Goal: Transaction & Acquisition: Purchase product/service

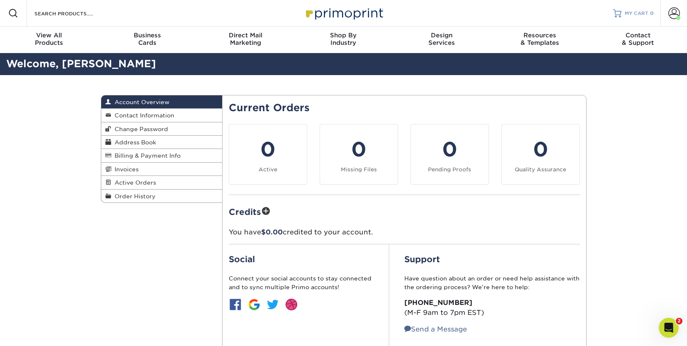
click at [634, 12] on span "MY CART" at bounding box center [637, 13] width 24 height 7
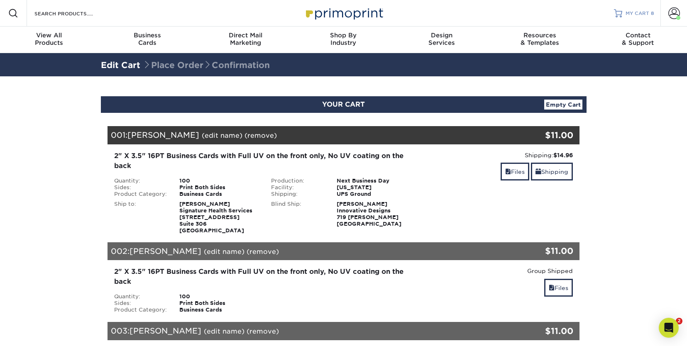
click at [642, 13] on span "MY CART" at bounding box center [638, 13] width 24 height 7
click at [513, 171] on link "Files" at bounding box center [515, 172] width 29 height 18
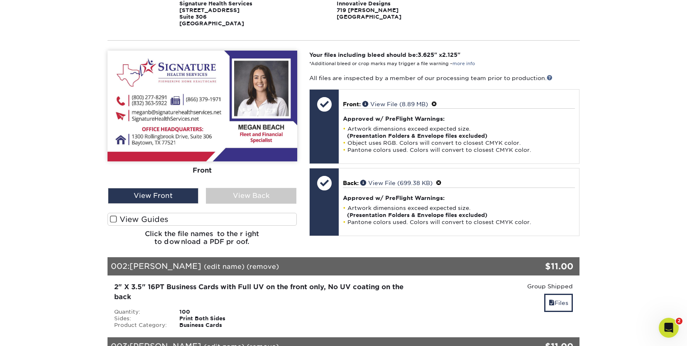
scroll to position [208, 0]
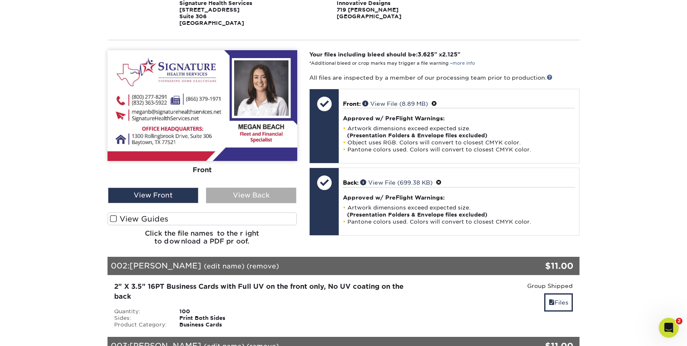
click at [259, 198] on div "View Back" at bounding box center [251, 196] width 90 height 16
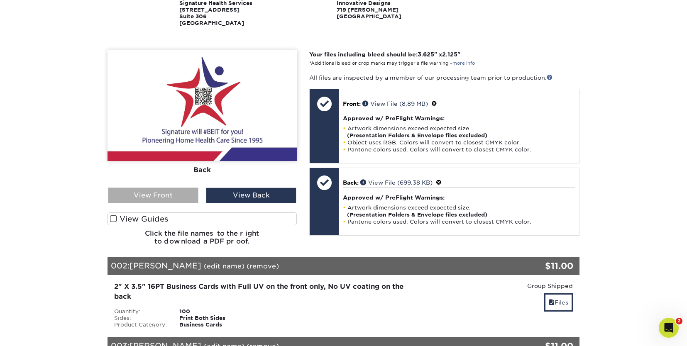
click at [162, 193] on div "View Front" at bounding box center [153, 196] width 90 height 16
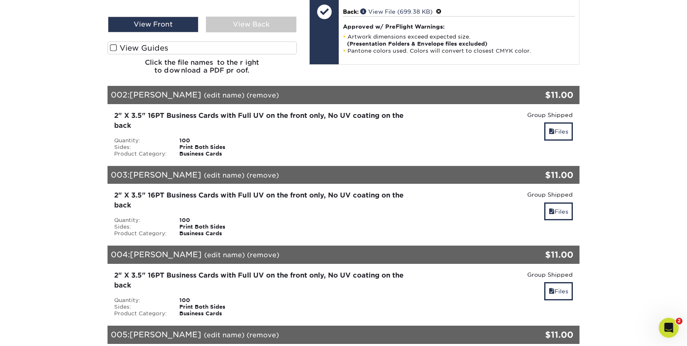
scroll to position [374, 0]
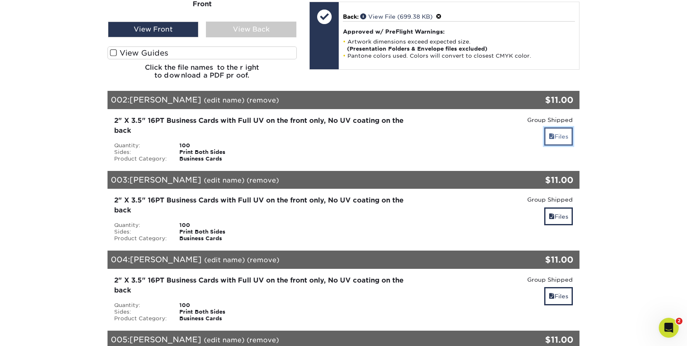
click at [553, 134] on link "Files" at bounding box center [558, 136] width 29 height 18
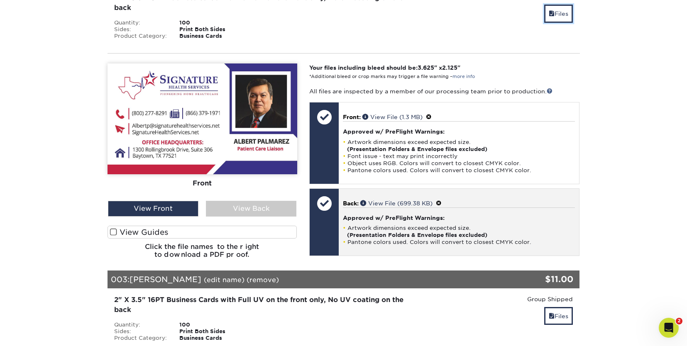
scroll to position [498, 0]
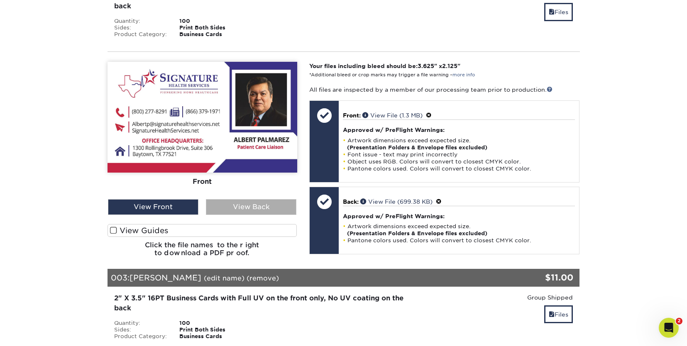
click at [245, 206] on div "View Back" at bounding box center [251, 207] width 90 height 16
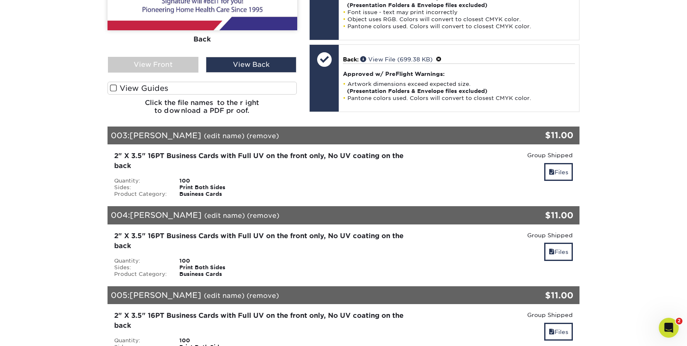
scroll to position [664, 0]
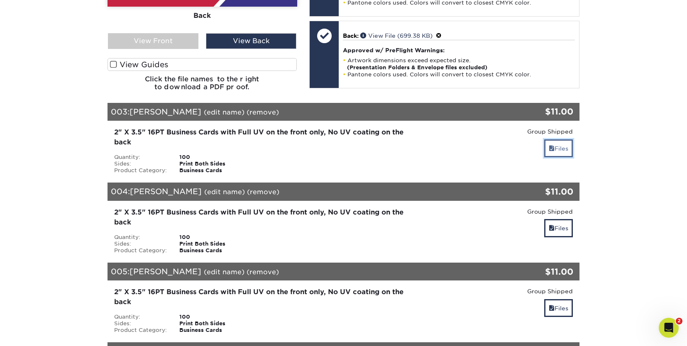
click at [562, 149] on link "Files" at bounding box center [558, 148] width 29 height 18
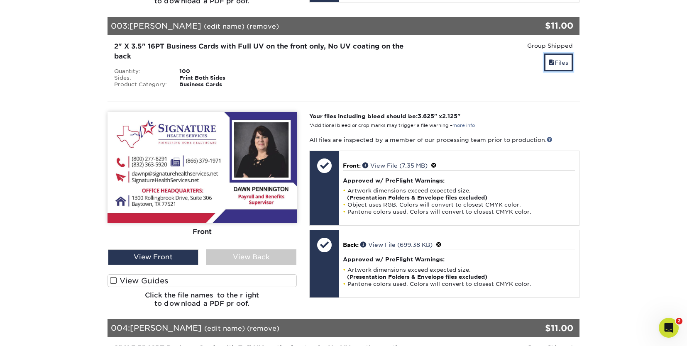
scroll to position [789, 0]
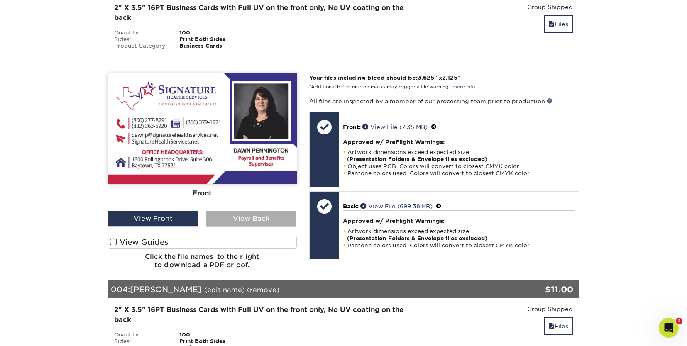
click at [260, 221] on div "View Back" at bounding box center [251, 219] width 90 height 16
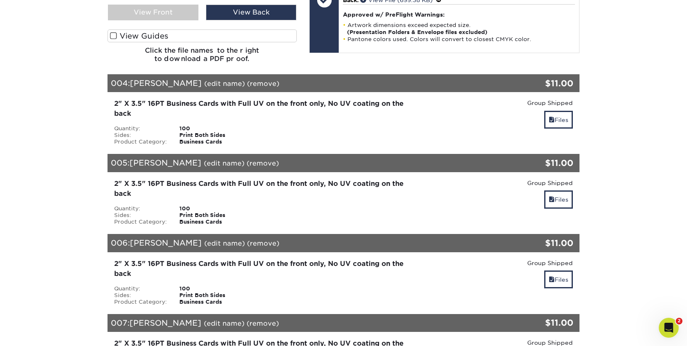
scroll to position [996, 0]
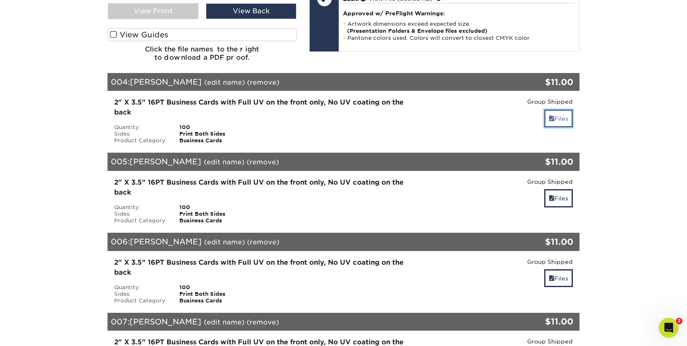
click at [560, 121] on link "Files" at bounding box center [558, 119] width 29 height 18
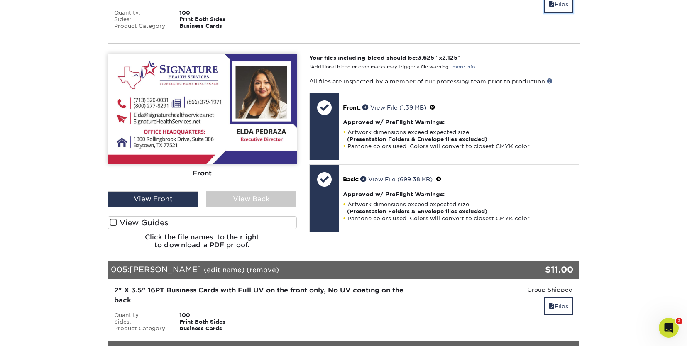
scroll to position [1121, 0]
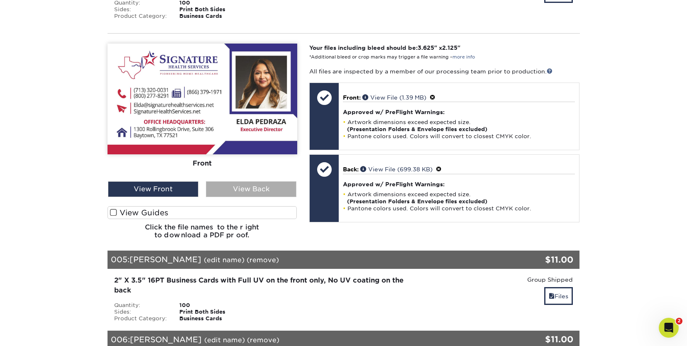
click at [270, 188] on div "View Back" at bounding box center [251, 189] width 90 height 16
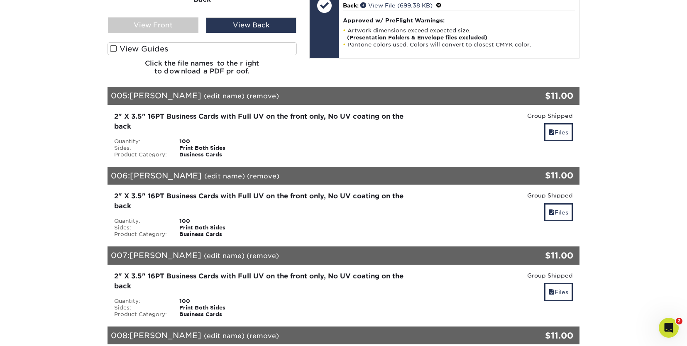
scroll to position [1287, 0]
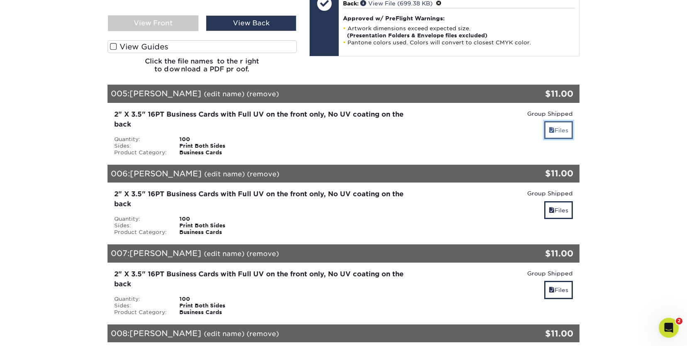
click at [560, 130] on link "Files" at bounding box center [558, 130] width 29 height 18
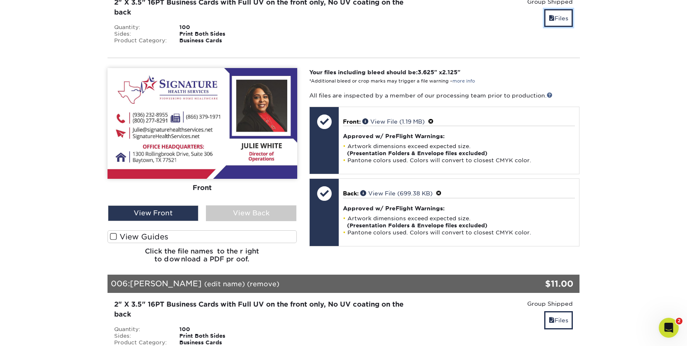
scroll to position [1411, 0]
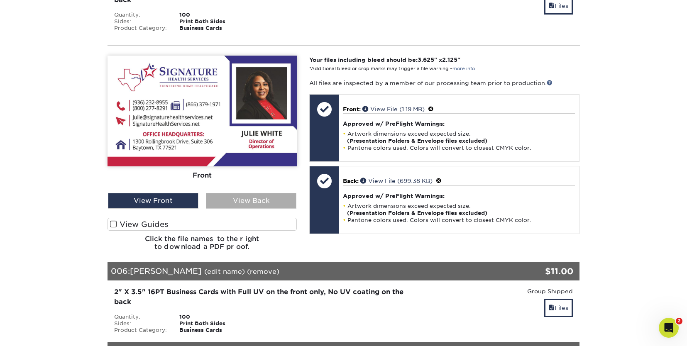
click at [253, 199] on div "View Back" at bounding box center [251, 201] width 90 height 16
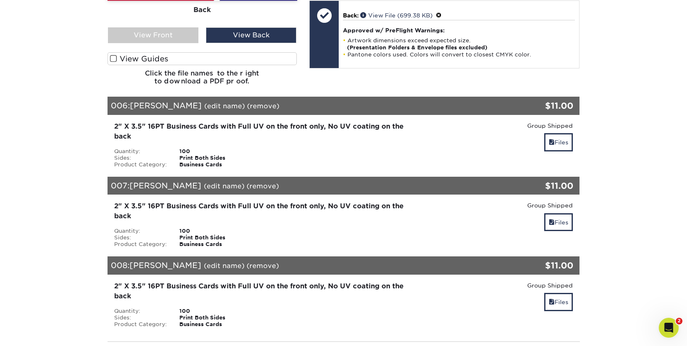
scroll to position [1577, 0]
click at [560, 138] on link "Files" at bounding box center [558, 142] width 29 height 18
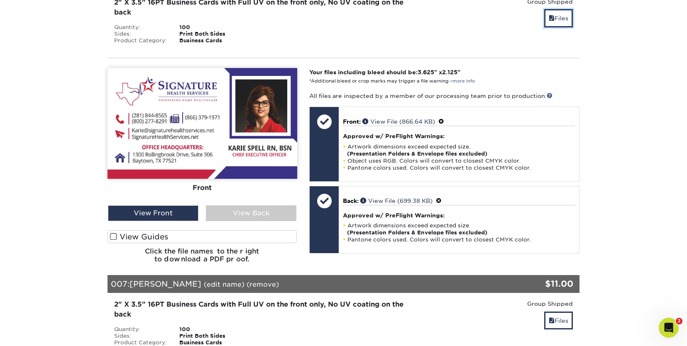
scroll to position [1743, 0]
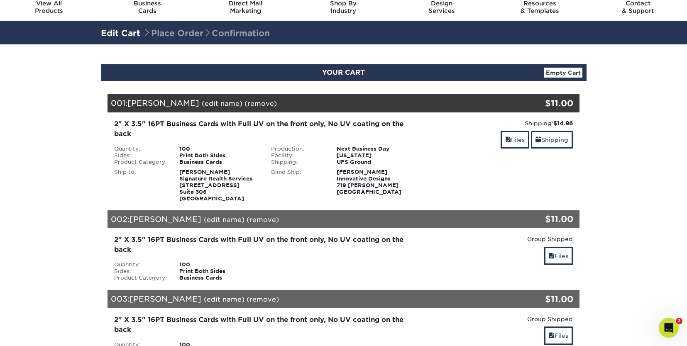
scroll to position [42, 0]
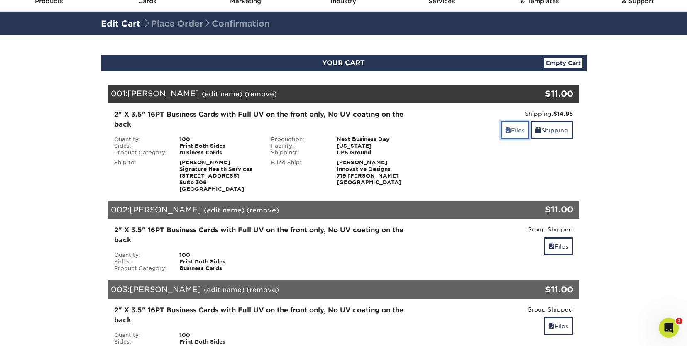
click at [518, 134] on link "Files" at bounding box center [515, 130] width 29 height 18
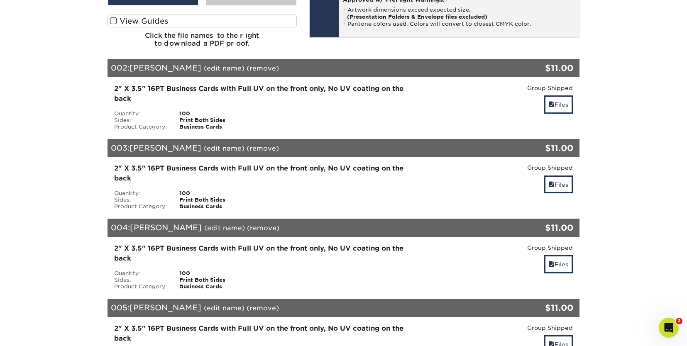
scroll to position [415, 0]
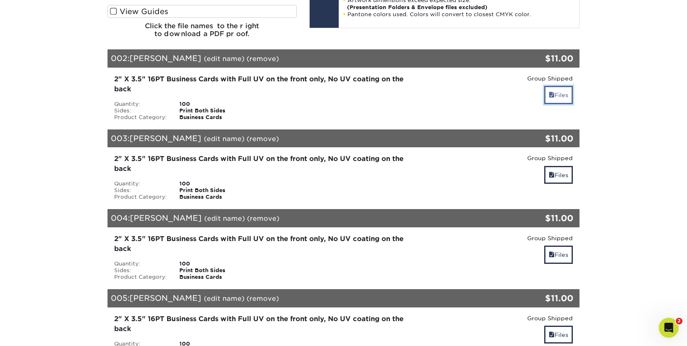
click at [563, 97] on link "Files" at bounding box center [558, 95] width 29 height 18
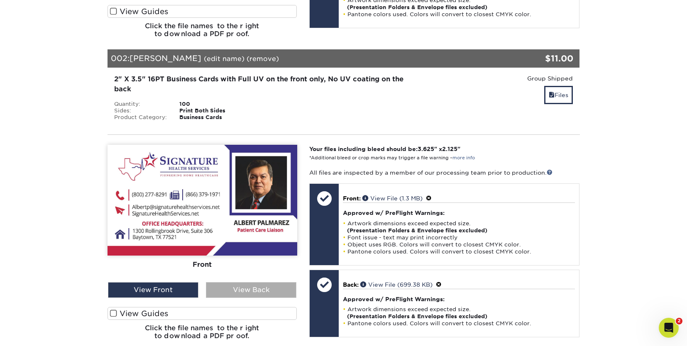
click at [261, 295] on div "View Back" at bounding box center [251, 290] width 90 height 16
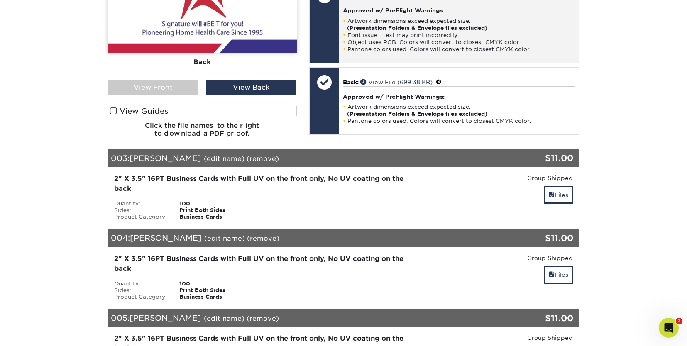
scroll to position [623, 0]
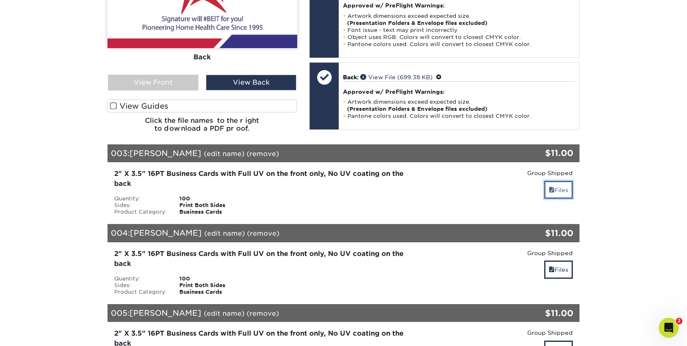
click at [567, 187] on link "Files" at bounding box center [558, 190] width 29 height 18
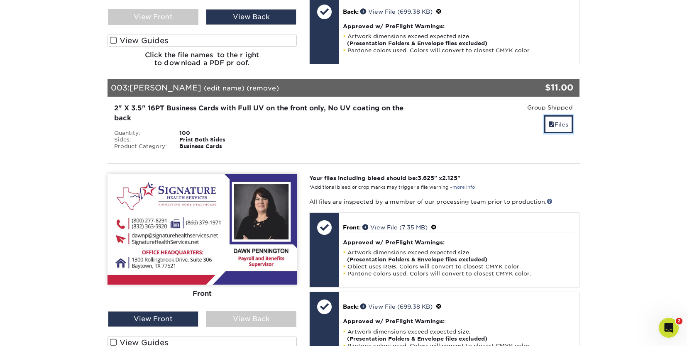
scroll to position [747, 0]
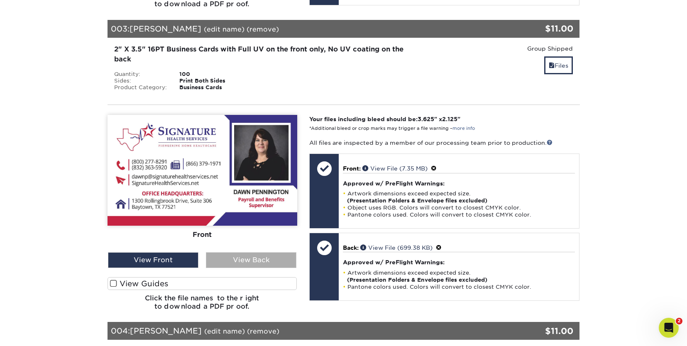
click at [265, 258] on div "View Back" at bounding box center [251, 260] width 90 height 16
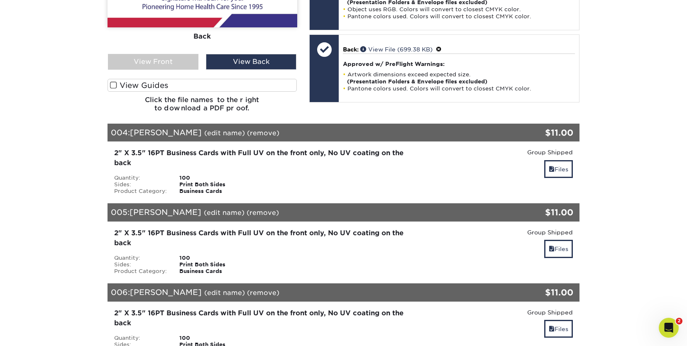
scroll to position [955, 0]
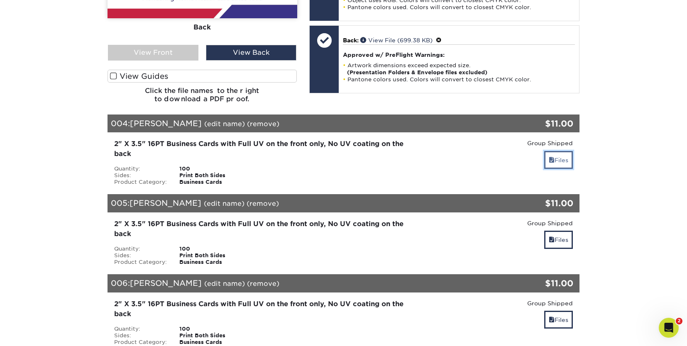
click at [566, 161] on link "Files" at bounding box center [558, 160] width 29 height 18
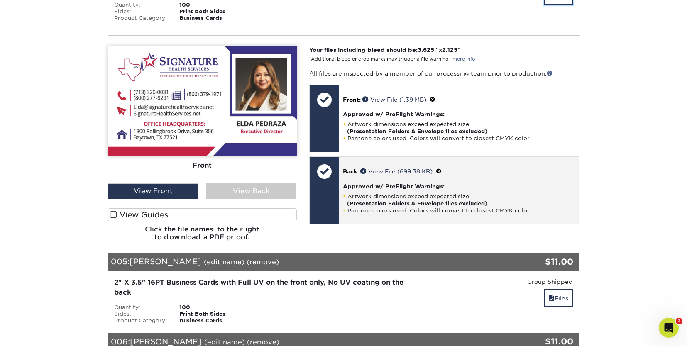
scroll to position [1121, 0]
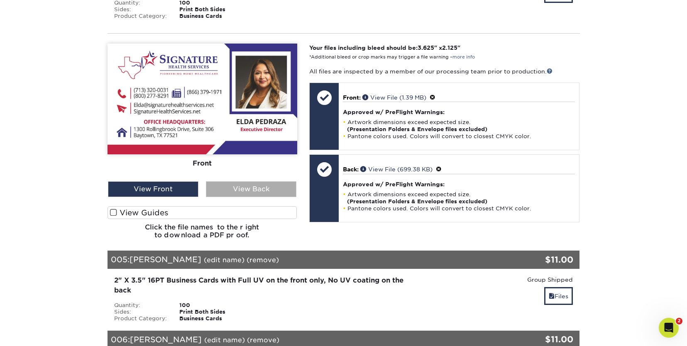
click at [257, 181] on div "View Back" at bounding box center [251, 189] width 90 height 16
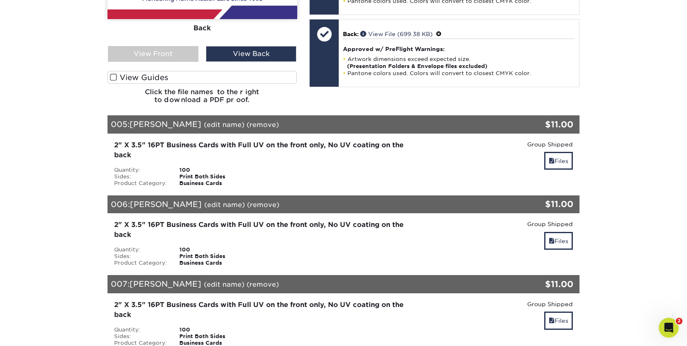
scroll to position [1287, 0]
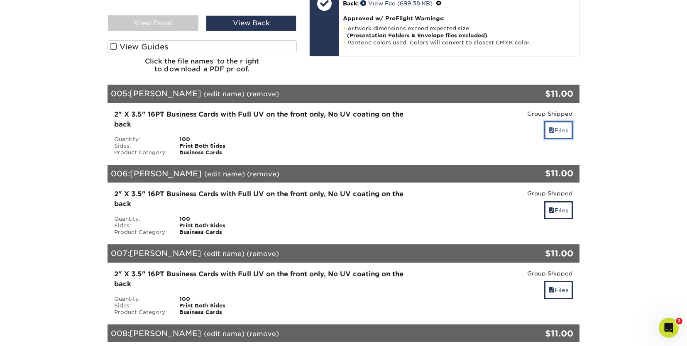
click at [566, 133] on link "Files" at bounding box center [558, 130] width 29 height 18
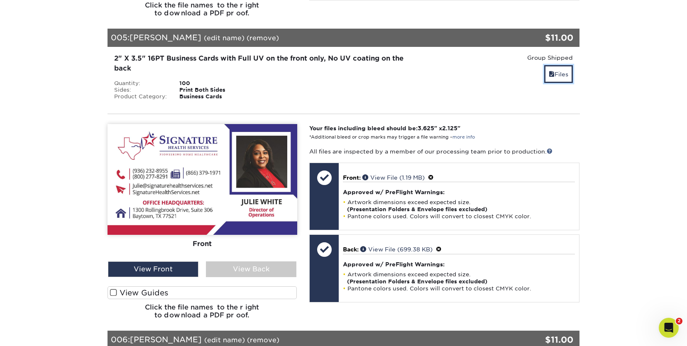
scroll to position [1370, 0]
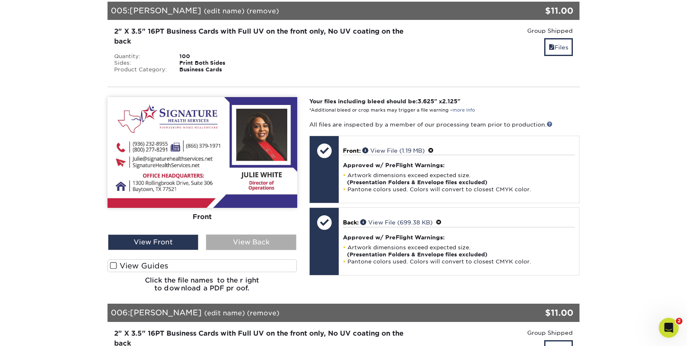
click at [271, 239] on div "View Back" at bounding box center [251, 243] width 90 height 16
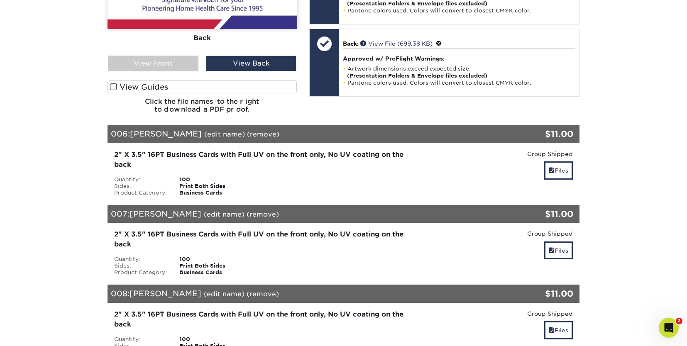
scroll to position [1577, 0]
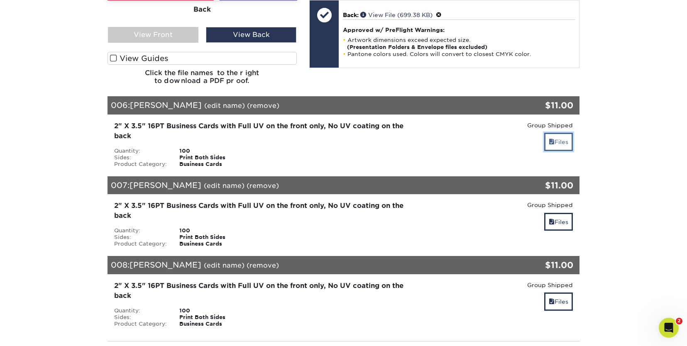
click at [559, 141] on link "Files" at bounding box center [558, 142] width 29 height 18
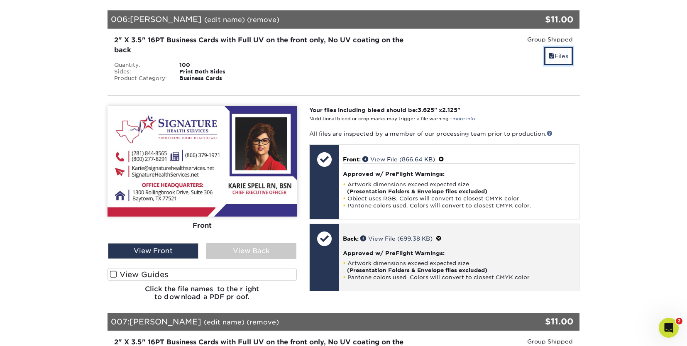
scroll to position [1702, 0]
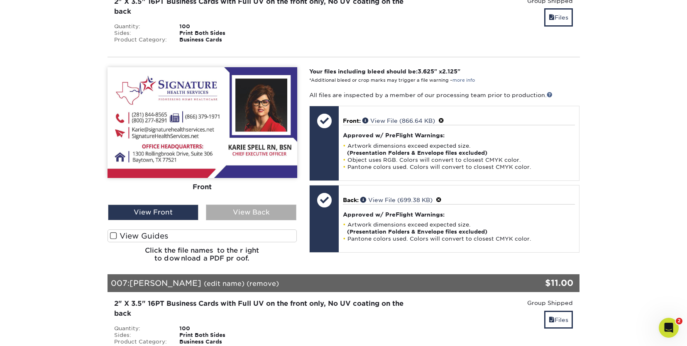
click at [263, 213] on div "View Back" at bounding box center [251, 213] width 90 height 16
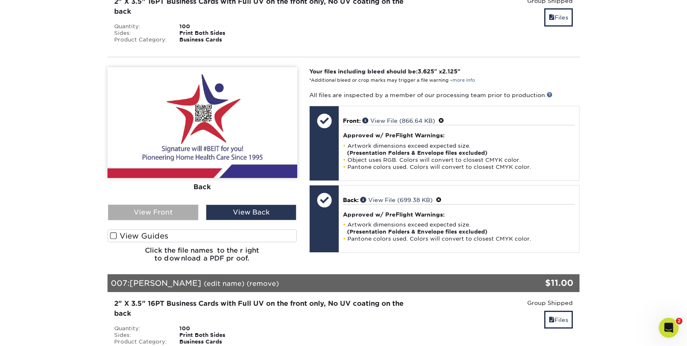
click at [165, 217] on div "View Front" at bounding box center [153, 213] width 90 height 16
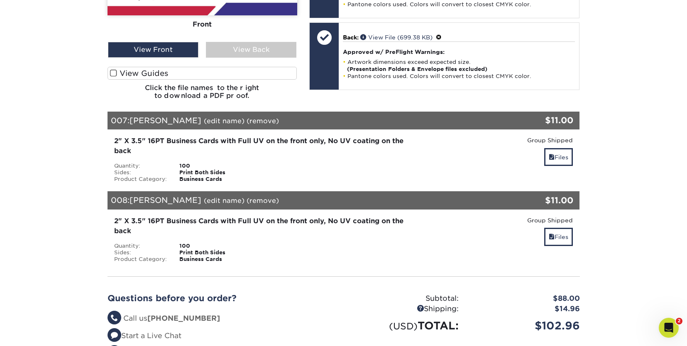
scroll to position [1868, 0]
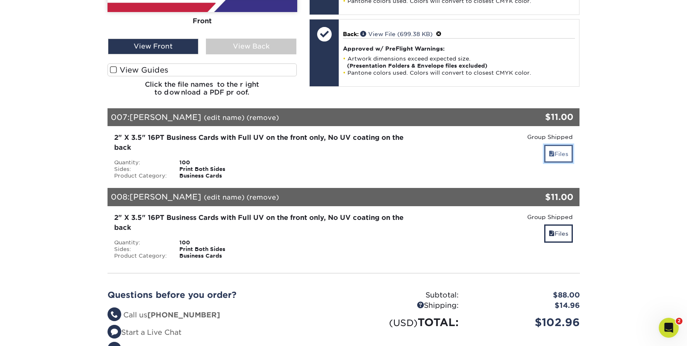
click at [557, 154] on link "Files" at bounding box center [558, 154] width 29 height 18
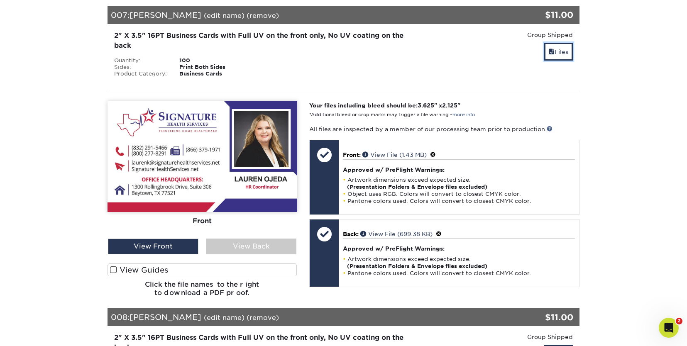
scroll to position [1992, 0]
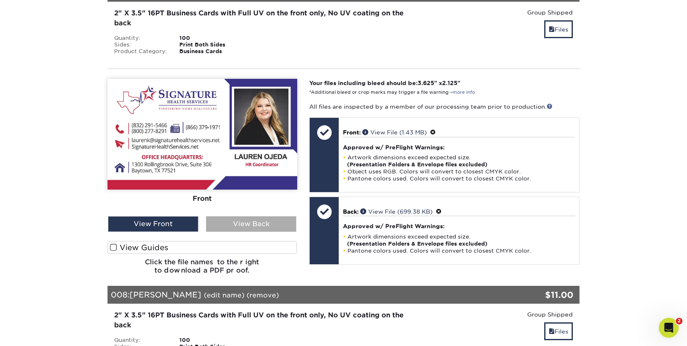
click at [258, 223] on div "View Back" at bounding box center [251, 224] width 90 height 16
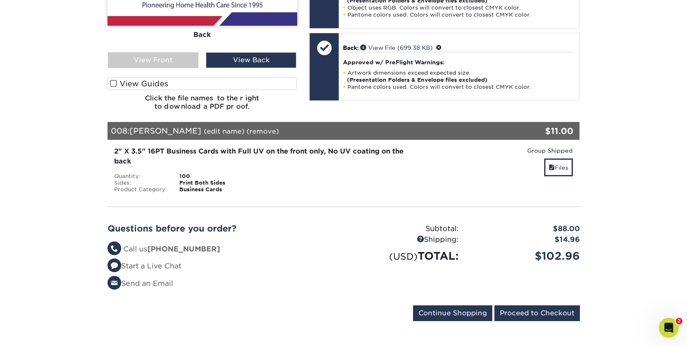
scroll to position [2158, 0]
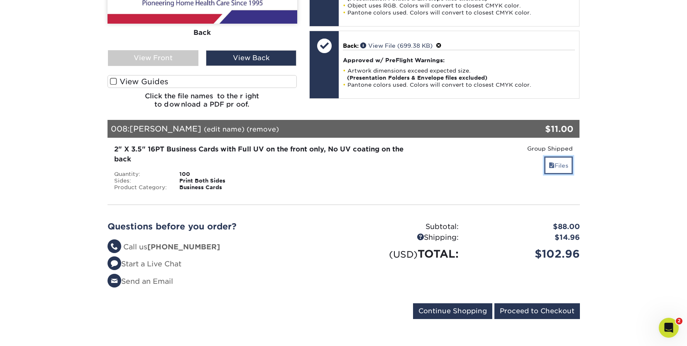
click at [563, 162] on link "Files" at bounding box center [558, 165] width 29 height 18
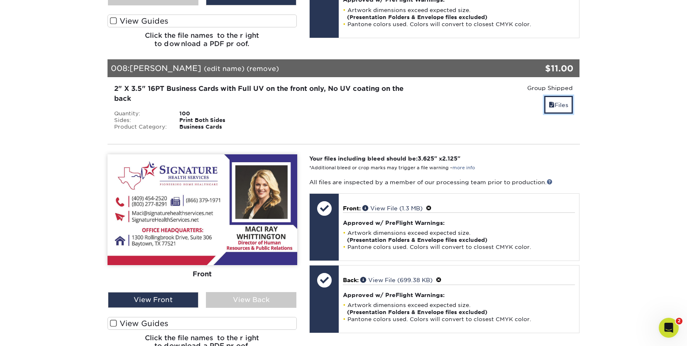
scroll to position [2241, 0]
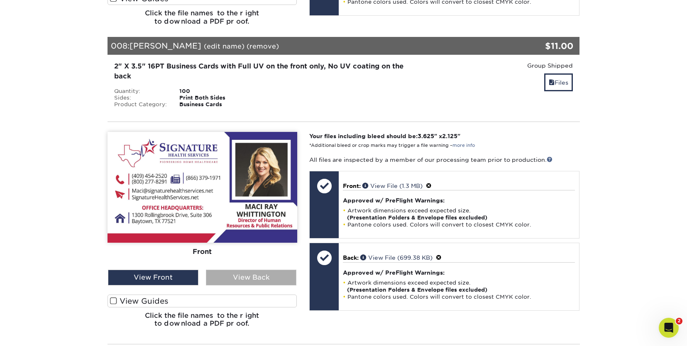
click at [256, 276] on div "View Back" at bounding box center [251, 278] width 90 height 16
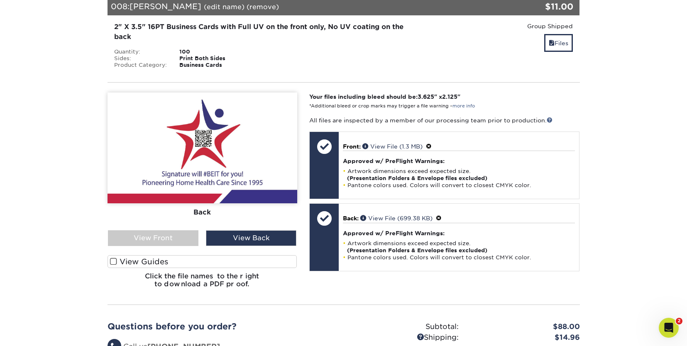
scroll to position [2283, 0]
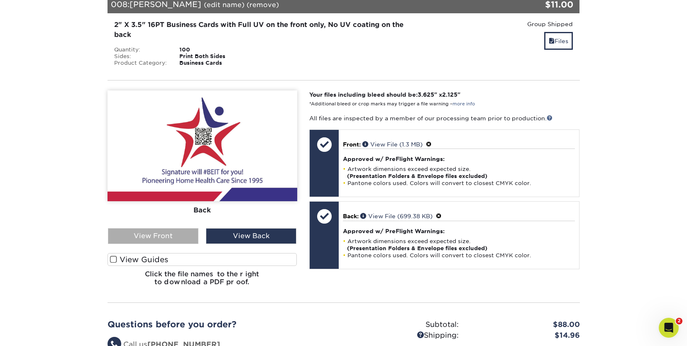
click at [153, 238] on div "View Front" at bounding box center [153, 236] width 90 height 16
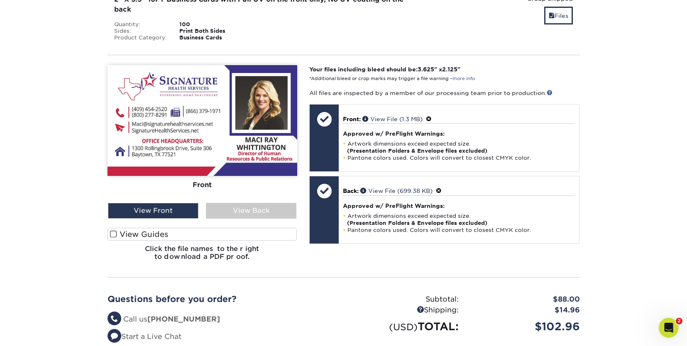
scroll to position [2324, 0]
